Goal: Transaction & Acquisition: Purchase product/service

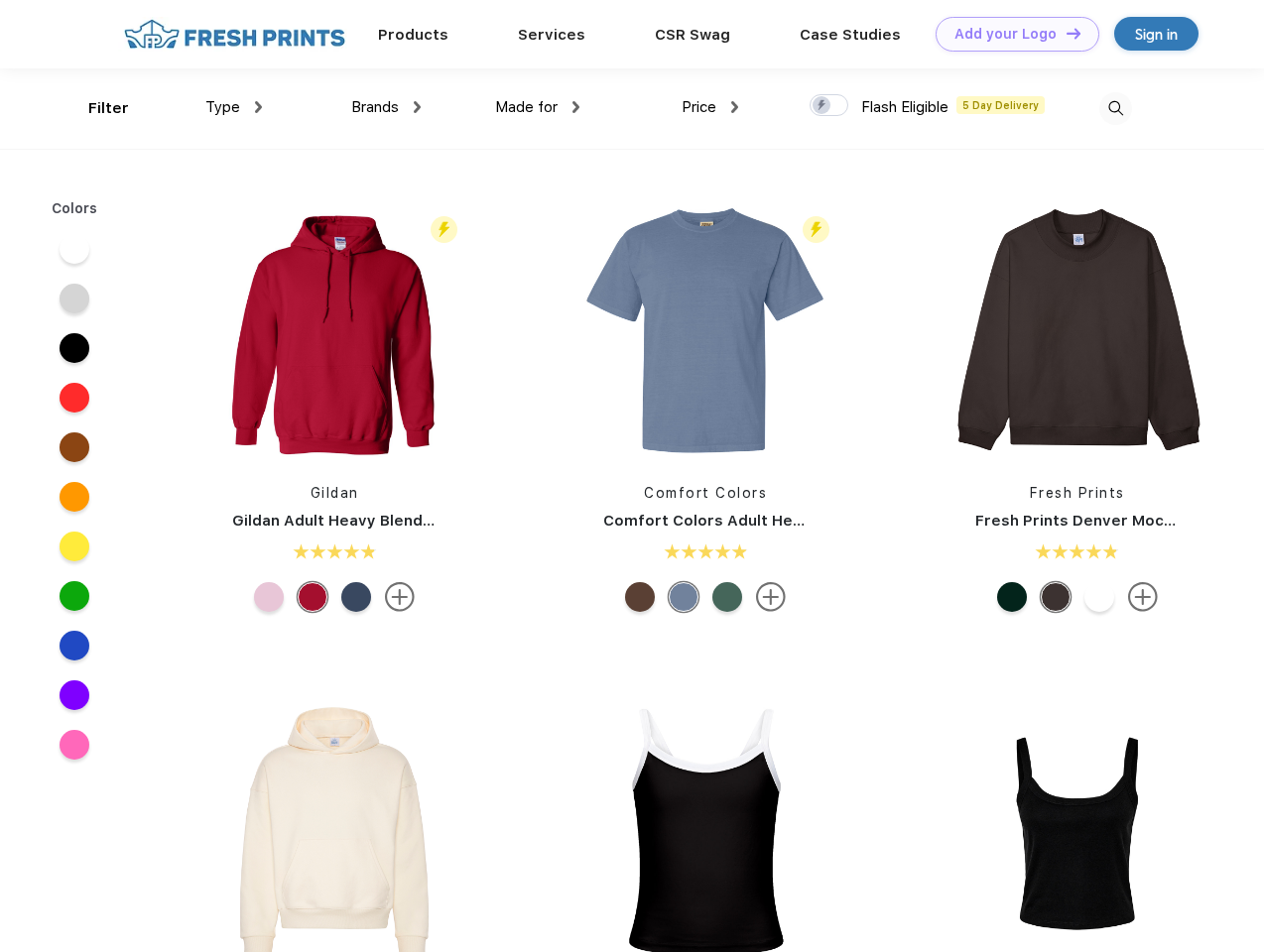
scroll to position [1, 0]
click at [1010, 34] on link "Add your Logo Design Tool" at bounding box center [1017, 34] width 164 height 35
click at [0, 0] on div "Design Tool" at bounding box center [0, 0] width 0 height 0
click at [1064, 33] on link "Add your Logo Design Tool" at bounding box center [1017, 34] width 164 height 35
click at [95, 108] on div "Filter" at bounding box center [108, 108] width 41 height 23
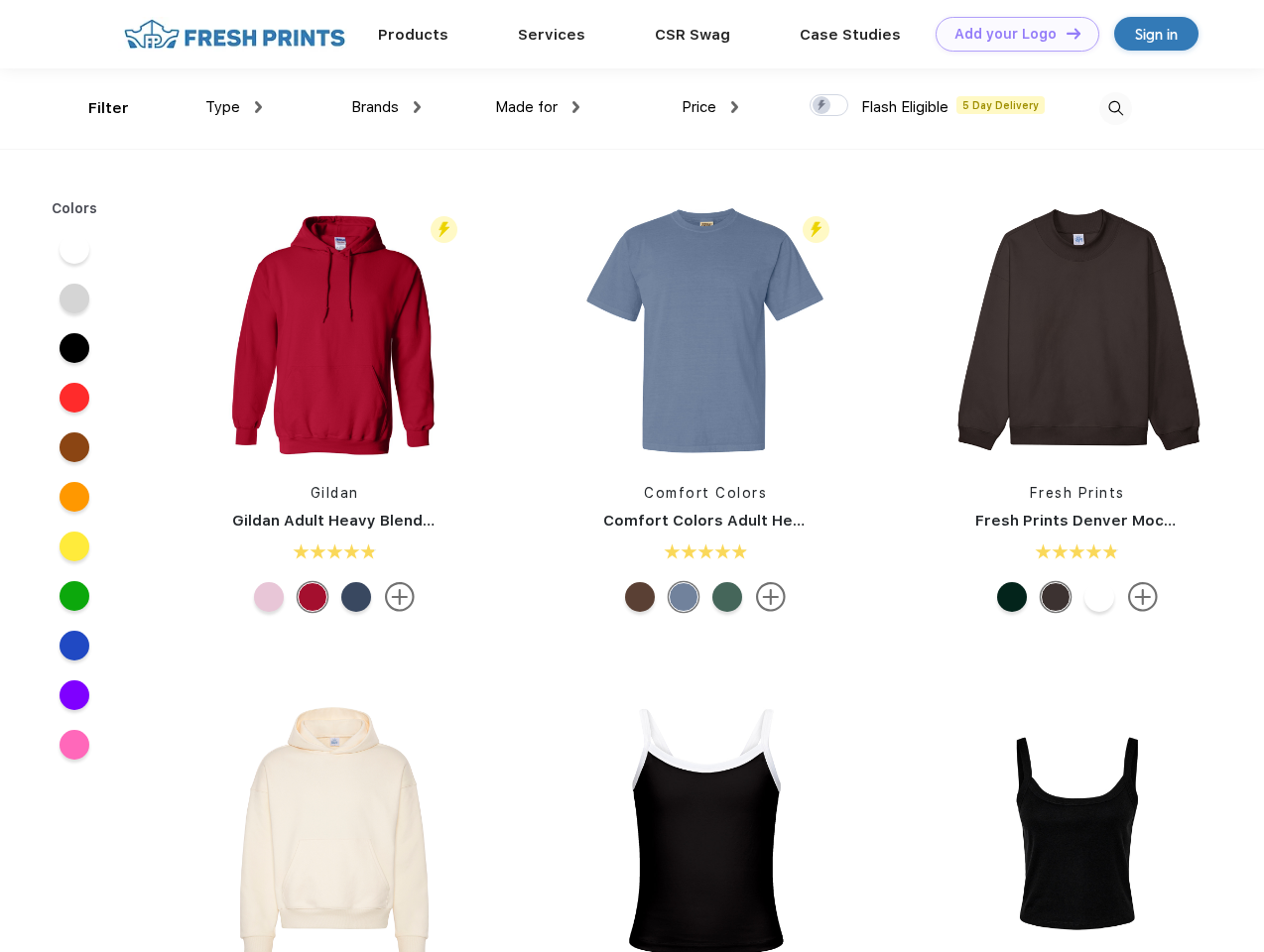
click at [235, 107] on span "Type" at bounding box center [223, 107] width 35 height 18
click at [386, 107] on span "Brands" at bounding box center [375, 107] width 48 height 18
click at [538, 107] on span "Made for" at bounding box center [526, 107] width 63 height 18
click at [711, 107] on span "Price" at bounding box center [699, 107] width 35 height 18
click at [829, 106] on div at bounding box center [829, 105] width 39 height 22
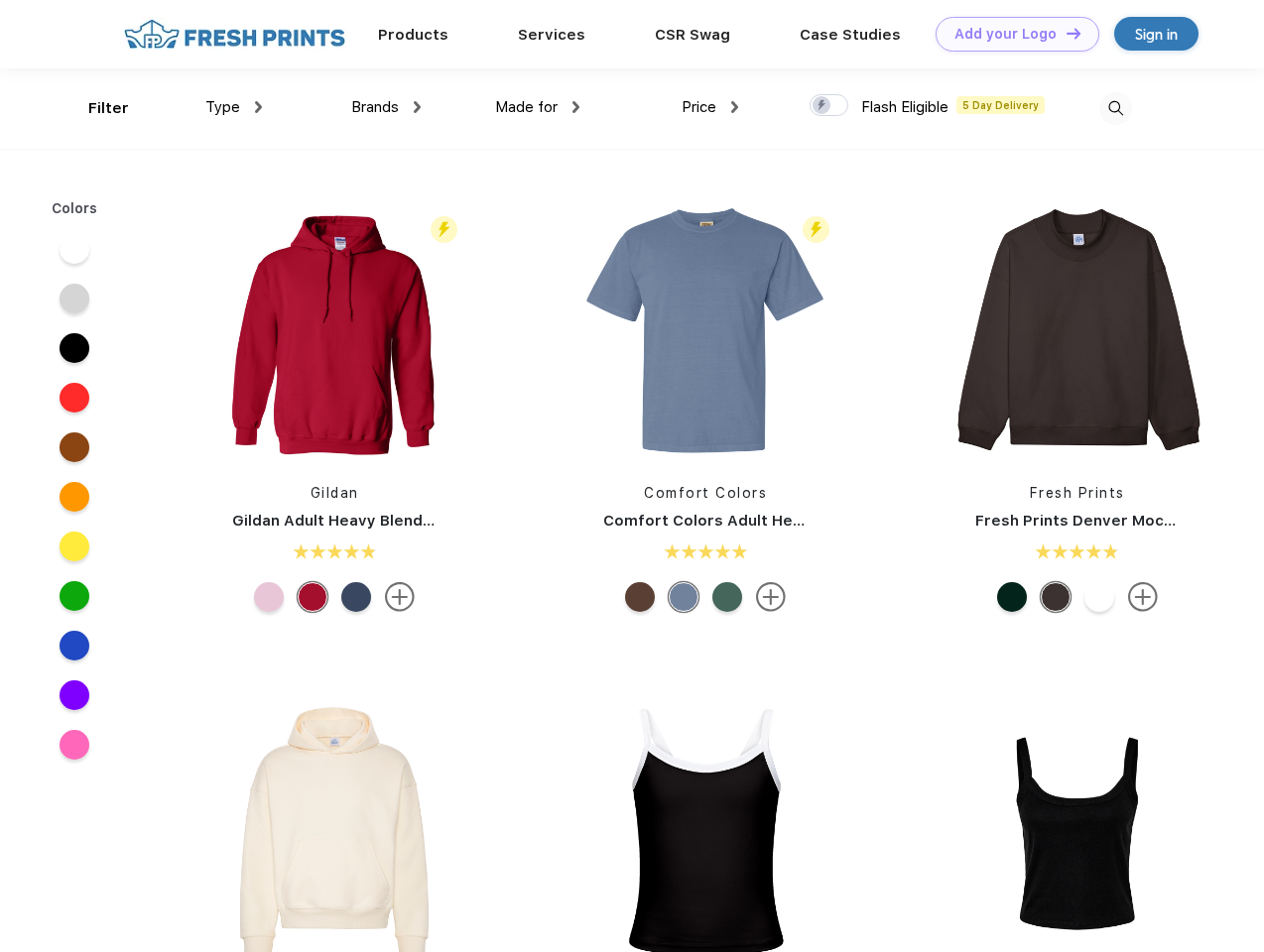
click at [822, 106] on input "checkbox" at bounding box center [816, 99] width 13 height 13
click at [1115, 108] on img at bounding box center [1115, 108] width 33 height 33
